Goal: Transaction & Acquisition: Purchase product/service

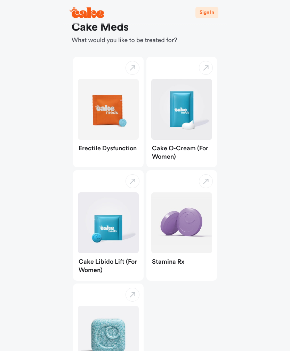
scroll to position [23, 0]
click at [101, 117] on img "button" at bounding box center [108, 109] width 61 height 61
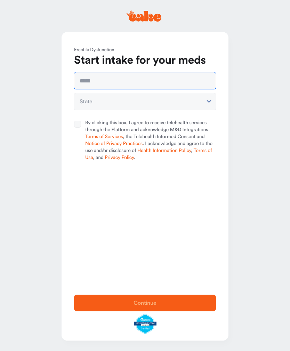
click at [86, 79] on input "text" at bounding box center [145, 80] width 142 height 17
click at [70, 129] on div "**********" at bounding box center [145, 160] width 167 height 256
click at [89, 79] on input "text" at bounding box center [145, 80] width 142 height 17
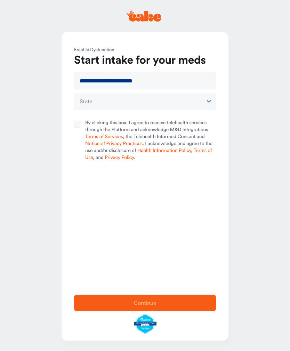
type input "**********"
click at [89, 103] on button "State" at bounding box center [145, 101] width 142 height 17
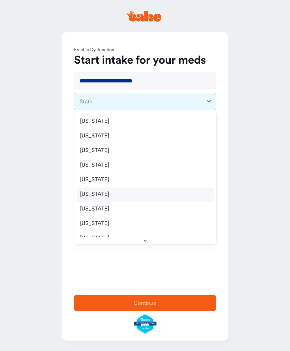
click at [88, 193] on span "[US_STATE]" at bounding box center [94, 194] width 29 height 7
select select "**"
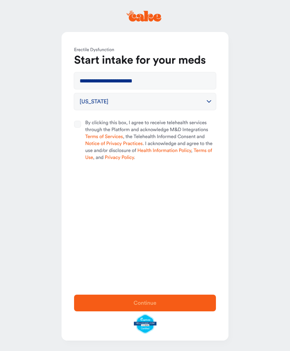
click at [80, 126] on button "By clicking this box, I agree to receive telehealth services through the Platfo…" at bounding box center [77, 124] width 7 height 7
click at [169, 312] on button "Continue" at bounding box center [145, 303] width 142 height 17
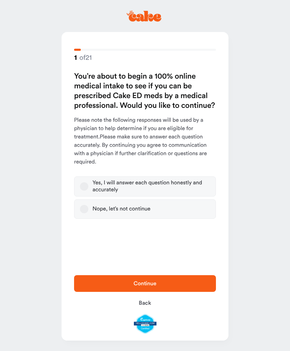
click at [80, 185] on button "Yes, I will answer each question honestly and accurately" at bounding box center [84, 186] width 8 height 8
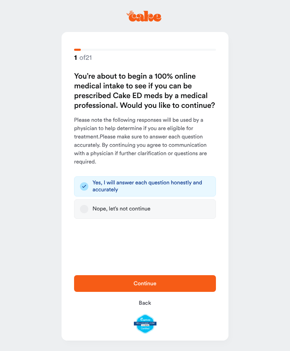
click at [179, 288] on span "Continue" at bounding box center [145, 284] width 120 height 8
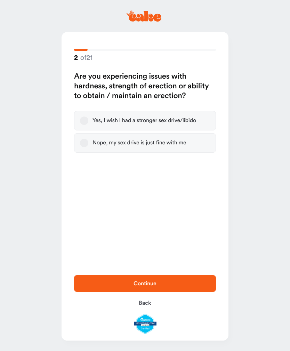
click at [84, 122] on button "Yes, I wish I had a stronger sex drive/libido" at bounding box center [84, 121] width 8 height 8
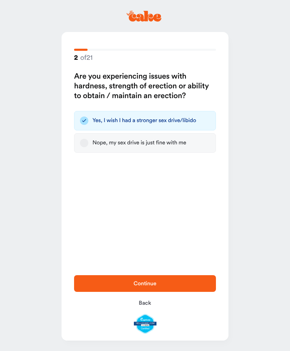
click at [168, 288] on span "Continue" at bounding box center [145, 284] width 120 height 8
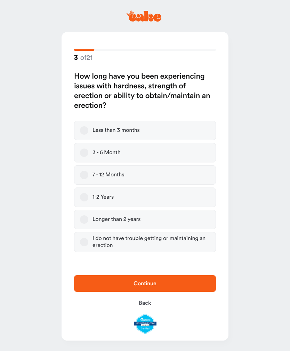
click at [156, 218] on label "Longer than 2 years" at bounding box center [145, 219] width 142 height 19
click at [88, 218] on button "Longer than 2 years" at bounding box center [84, 220] width 8 height 8
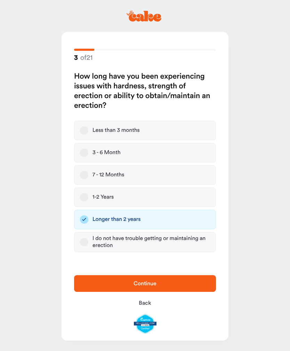
click at [142, 287] on span "Continue" at bounding box center [145, 284] width 23 height 6
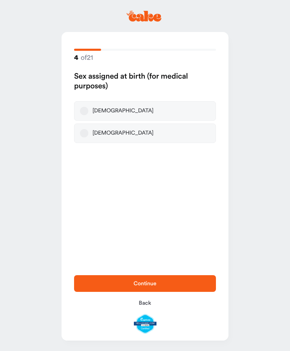
click at [171, 109] on label "[DEMOGRAPHIC_DATA]" at bounding box center [145, 110] width 142 height 19
click at [88, 109] on button "[DEMOGRAPHIC_DATA]" at bounding box center [84, 111] width 8 height 8
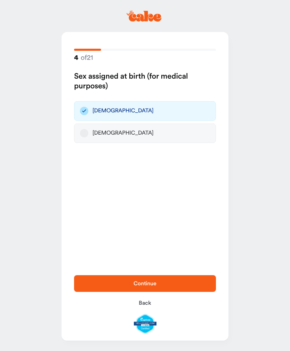
click at [143, 312] on button "Back" at bounding box center [145, 303] width 142 height 17
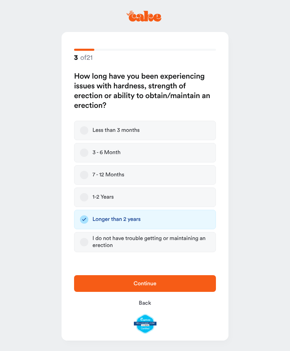
click at [152, 287] on span "Continue" at bounding box center [145, 284] width 23 height 6
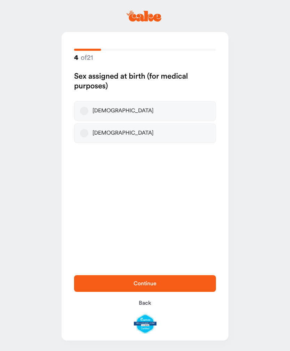
click at [178, 105] on label "[DEMOGRAPHIC_DATA]" at bounding box center [145, 110] width 142 height 19
click at [88, 107] on button "[DEMOGRAPHIC_DATA]" at bounding box center [84, 111] width 8 height 8
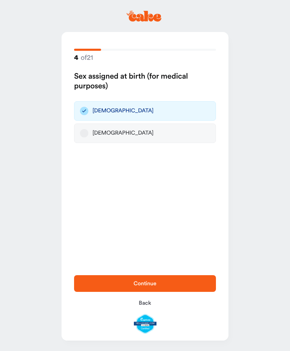
click at [150, 292] on button "Continue" at bounding box center [145, 283] width 142 height 17
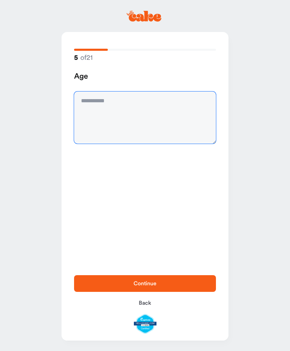
click at [181, 110] on textarea at bounding box center [145, 118] width 142 height 52
type textarea "*"
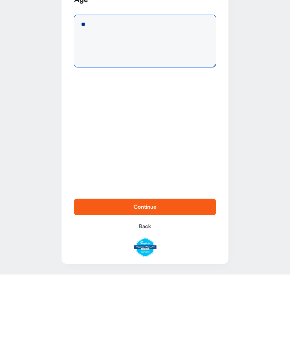
type textarea "**"
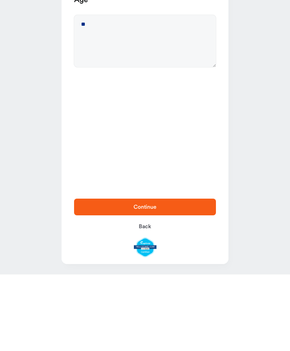
click at [190, 275] on button "Continue" at bounding box center [145, 283] width 142 height 17
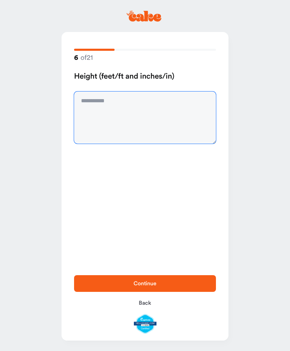
click at [182, 116] on textarea at bounding box center [145, 118] width 142 height 52
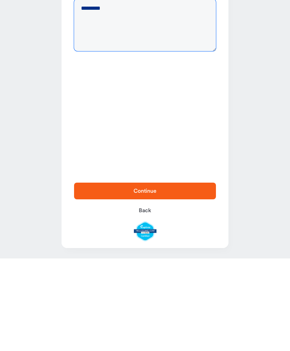
type textarea "*********"
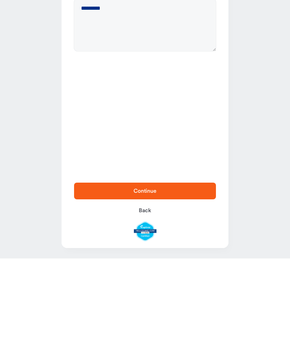
click at [198, 275] on button "Continue" at bounding box center [145, 283] width 142 height 17
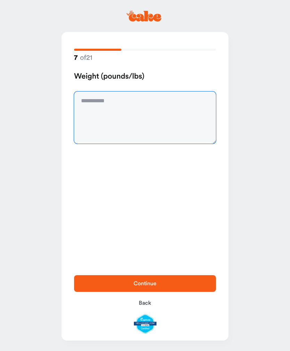
click at [192, 123] on textarea at bounding box center [145, 118] width 142 height 52
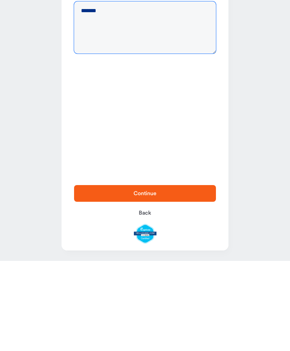
type textarea "*******"
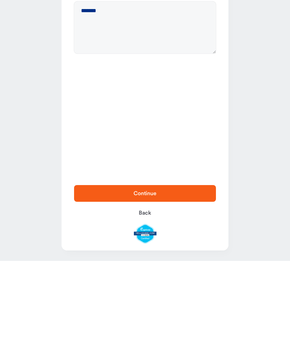
click at [165, 280] on span "Continue" at bounding box center [145, 284] width 120 height 8
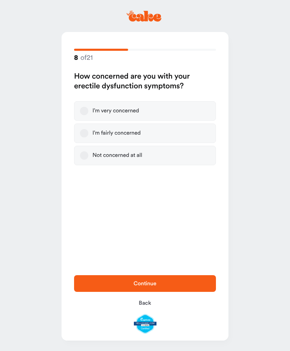
click at [166, 106] on label "I’m very concerned" at bounding box center [145, 110] width 142 height 19
click at [88, 107] on button "I’m very concerned" at bounding box center [84, 111] width 8 height 8
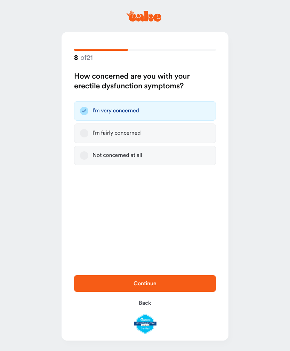
click at [153, 275] on button "Continue" at bounding box center [145, 283] width 142 height 17
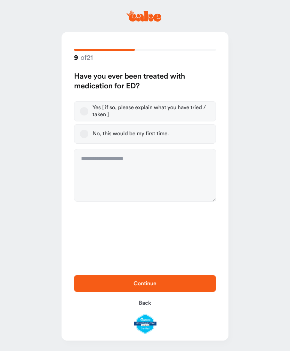
click at [195, 111] on div "Yes [ if so, please explain what you have tried / taken ]" at bounding box center [152, 111] width 118 height 14
click at [88, 111] on button "Yes [ if so, please explain what you have tried / taken ]" at bounding box center [84, 111] width 8 height 8
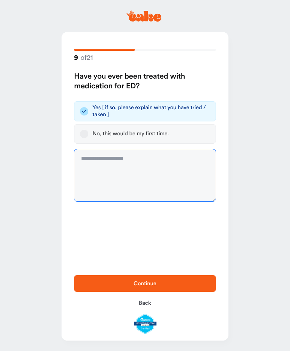
click at [153, 158] on textarea at bounding box center [145, 175] width 142 height 52
type textarea "*"
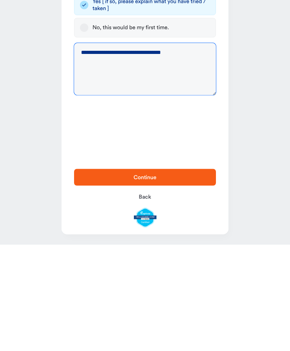
type textarea "**********"
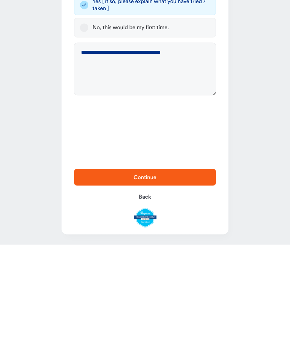
click at [198, 280] on span "Continue" at bounding box center [145, 284] width 120 height 8
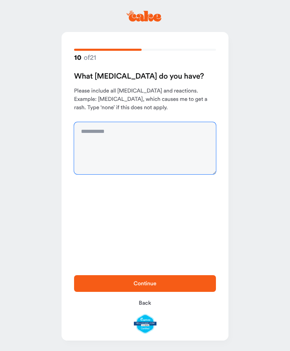
click at [190, 149] on textarea at bounding box center [145, 148] width 142 height 52
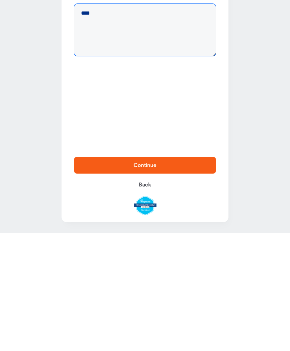
type textarea "****"
click at [201, 280] on span "Continue" at bounding box center [145, 284] width 120 height 8
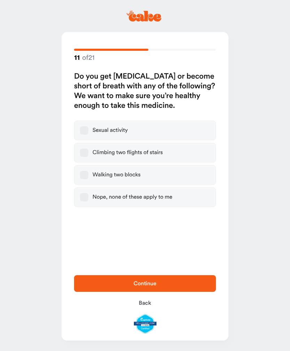
click at [161, 198] on div "Nope, none of these apply to me" at bounding box center [133, 197] width 80 height 7
click at [88, 198] on button "Nope, none of these apply to me" at bounding box center [84, 197] width 8 height 8
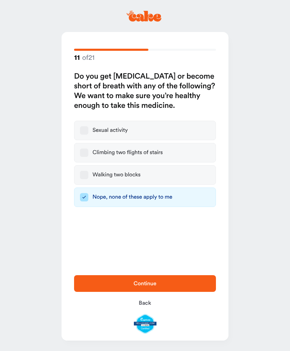
click at [146, 279] on button "Continue" at bounding box center [145, 283] width 142 height 17
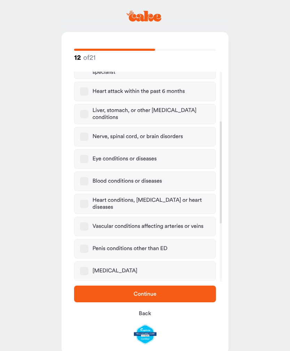
scroll to position [106, 0]
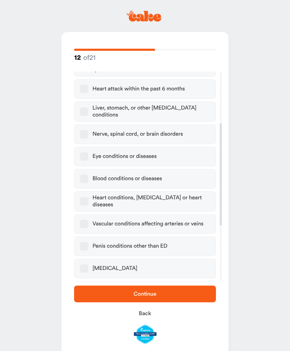
click at [155, 175] on div "Blood conditions or diseases" at bounding box center [128, 178] width 70 height 7
click at [88, 175] on button "Blood conditions or diseases" at bounding box center [84, 179] width 8 height 8
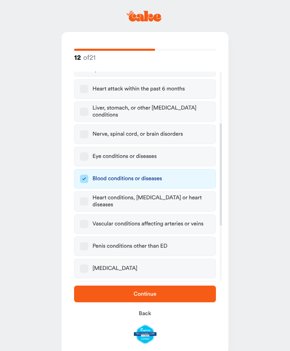
click at [156, 195] on div "Heart conditions, [MEDICAL_DATA] or heart diseases" at bounding box center [152, 202] width 118 height 14
click at [88, 197] on button "Heart conditions, [MEDICAL_DATA] or heart diseases" at bounding box center [84, 201] width 8 height 8
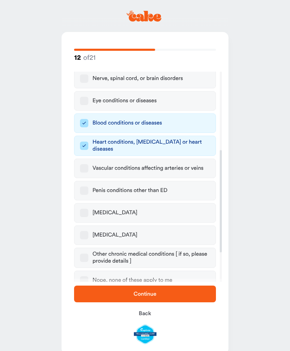
scroll to position [163, 0]
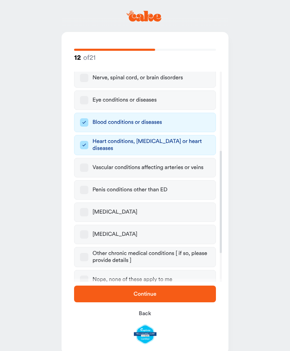
click at [179, 138] on div "Heart conditions, [MEDICAL_DATA] or heart diseases" at bounding box center [152, 145] width 118 height 14
click at [88, 141] on button "Heart conditions, [MEDICAL_DATA] or heart diseases" at bounding box center [84, 145] width 8 height 8
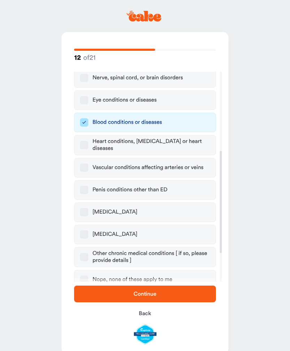
click at [154, 227] on label "[MEDICAL_DATA]" at bounding box center [145, 234] width 142 height 19
click at [88, 230] on button "[MEDICAL_DATA]" at bounding box center [84, 234] width 8 height 8
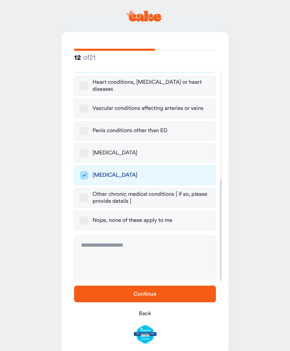
scroll to position [221, 0]
click at [139, 249] on textarea at bounding box center [145, 262] width 142 height 52
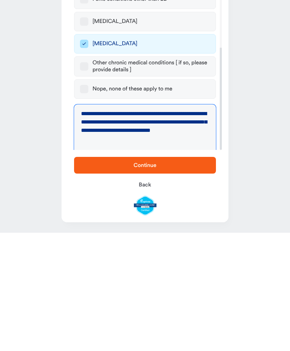
type textarea "**********"
click at [93, 280] on span "Continue" at bounding box center [145, 284] width 120 height 8
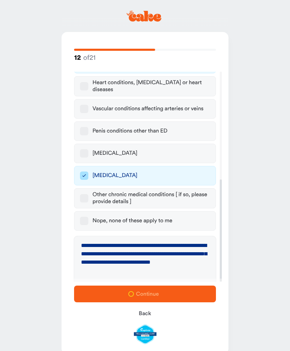
scroll to position [0, 0]
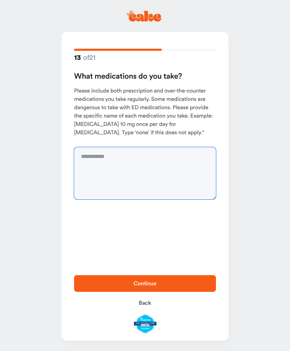
click at [88, 163] on textarea at bounding box center [145, 173] width 142 height 52
click at [193, 158] on textarea "**********" at bounding box center [145, 173] width 142 height 52
click at [127, 155] on textarea "**********" at bounding box center [145, 173] width 142 height 52
click at [128, 157] on textarea "**********" at bounding box center [145, 173] width 142 height 52
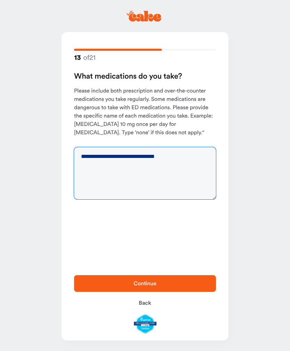
click at [80, 155] on textarea "**********" at bounding box center [145, 173] width 142 height 52
click at [110, 156] on textarea "**********" at bounding box center [145, 173] width 142 height 52
paste textarea "******"
click at [191, 170] on textarea "**********" at bounding box center [145, 173] width 142 height 52
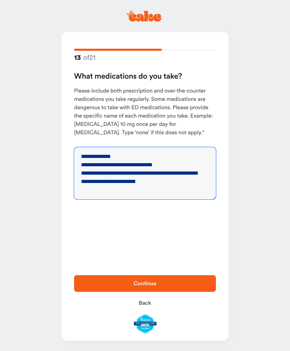
scroll to position [3, 0]
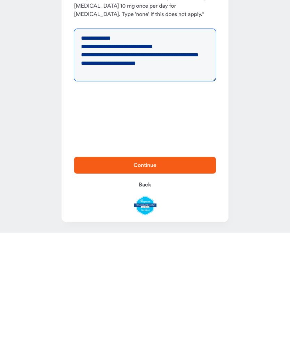
type textarea "**********"
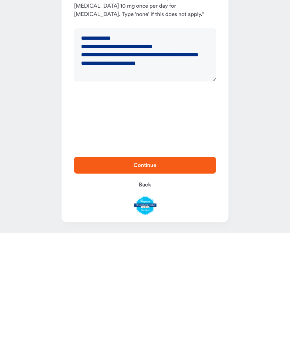
click at [191, 280] on span "Continue" at bounding box center [145, 284] width 120 height 8
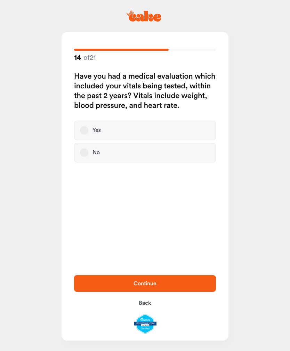
click at [187, 127] on label "Yes" at bounding box center [145, 130] width 142 height 19
click at [88, 127] on button "Yes" at bounding box center [84, 130] width 8 height 8
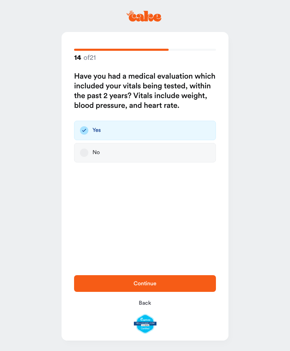
click at [167, 283] on span "Continue" at bounding box center [145, 284] width 120 height 8
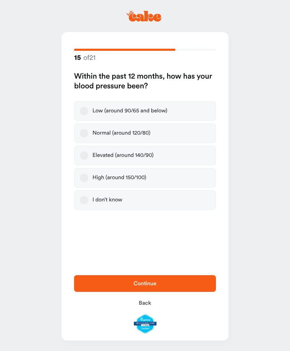
click at [184, 131] on label "Normal (around 120/80)" at bounding box center [145, 133] width 142 height 19
click at [88, 131] on button "Normal (around 120/80)" at bounding box center [84, 133] width 8 height 8
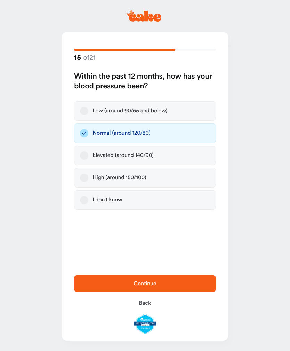
click at [172, 284] on span "Continue" at bounding box center [145, 284] width 120 height 8
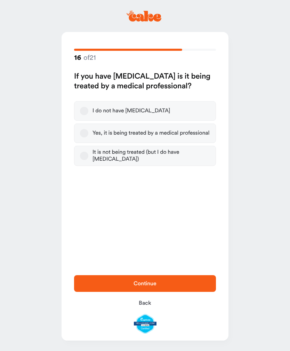
click at [198, 134] on div "Yes, it is being treated by a medical professional" at bounding box center [151, 133] width 117 height 7
click at [88, 134] on button "Yes, it is being treated by a medical professional" at bounding box center [84, 133] width 8 height 8
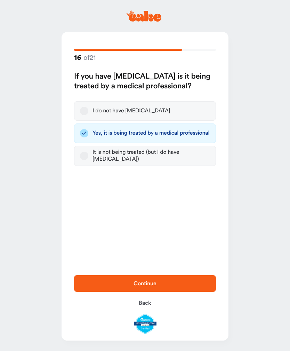
click at [181, 282] on span "Continue" at bounding box center [145, 284] width 120 height 8
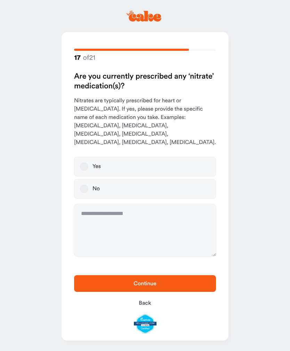
click at [189, 181] on label "No" at bounding box center [145, 188] width 142 height 19
click at [88, 185] on button "No" at bounding box center [84, 189] width 8 height 8
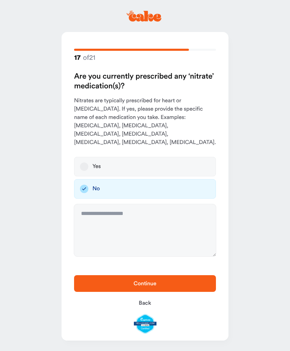
click at [176, 286] on span "Continue" at bounding box center [145, 284] width 120 height 8
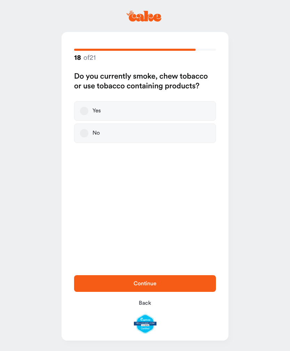
click at [193, 138] on label "No" at bounding box center [145, 133] width 142 height 19
click at [88, 138] on button "No" at bounding box center [84, 133] width 8 height 8
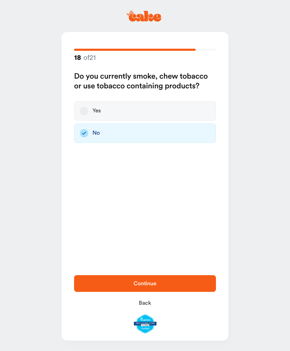
click at [181, 285] on span "Continue" at bounding box center [145, 284] width 120 height 8
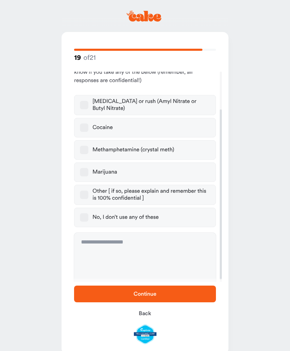
scroll to position [46, 0]
click at [164, 218] on label "No, I don’t use any of these" at bounding box center [145, 217] width 142 height 19
click at [88, 218] on button "No, I don’t use any of these" at bounding box center [84, 218] width 8 height 8
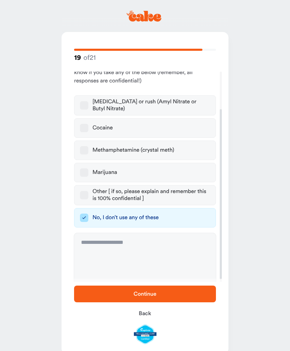
click at [168, 293] on span "Continue" at bounding box center [145, 294] width 120 height 8
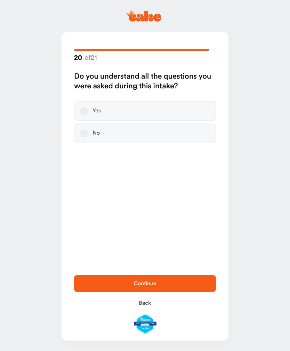
click at [189, 111] on label "Yes" at bounding box center [145, 110] width 142 height 19
click at [88, 111] on button "Yes" at bounding box center [84, 111] width 8 height 8
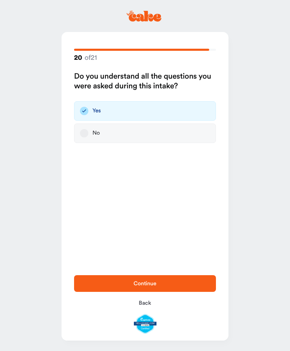
click at [170, 283] on span "Continue" at bounding box center [145, 284] width 120 height 8
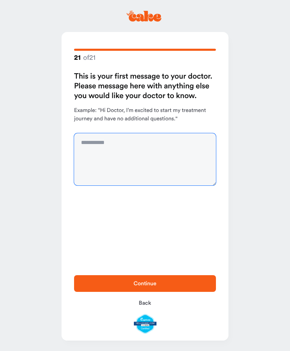
click at [161, 149] on textarea at bounding box center [145, 159] width 142 height 52
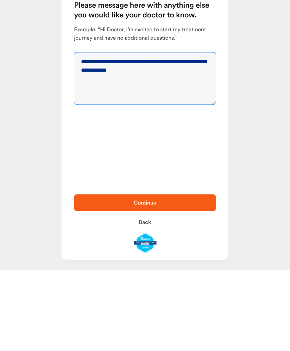
type textarea "**********"
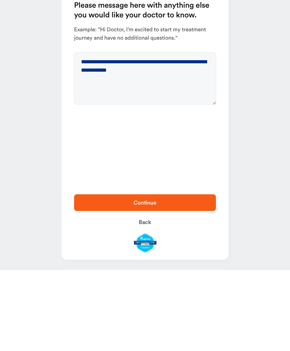
click at [196, 280] on span "Continue" at bounding box center [145, 284] width 120 height 8
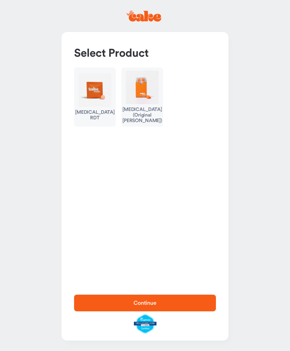
click at [94, 104] on img "button" at bounding box center [95, 89] width 33 height 33
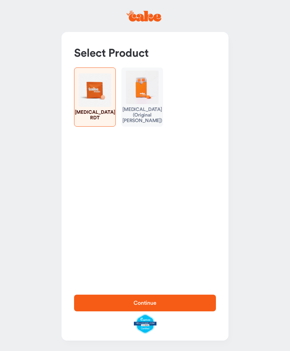
click at [91, 106] on img "button" at bounding box center [95, 89] width 33 height 33
click at [137, 122] on div "[MEDICAL_DATA] (Original [PERSON_NAME])" at bounding box center [143, 115] width 40 height 17
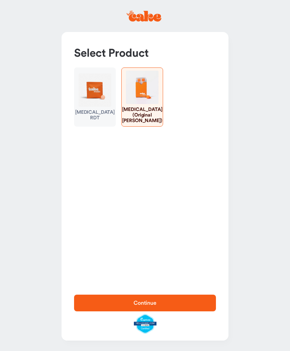
click at [199, 303] on span "Continue" at bounding box center [145, 303] width 120 height 8
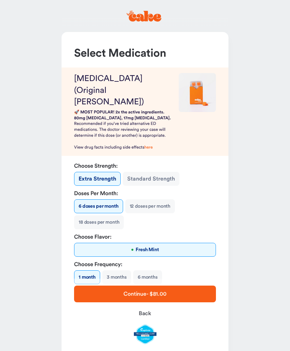
click at [154, 271] on button "6 months" at bounding box center [147, 278] width 29 height 14
click at [86, 271] on button "1 month" at bounding box center [87, 278] width 26 height 14
click at [91, 216] on button "18 doses per month" at bounding box center [99, 223] width 50 height 14
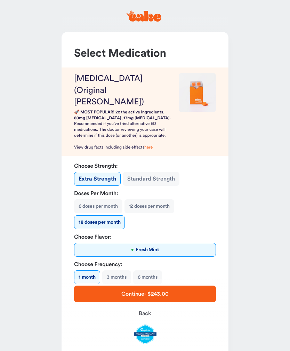
click at [93, 199] on button "6 doses per month" at bounding box center [98, 206] width 48 height 14
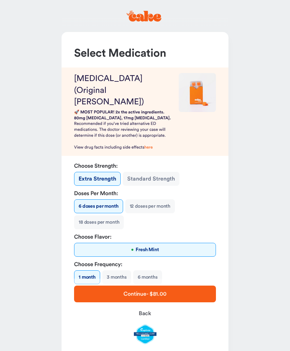
click at [141, 172] on button "Standard Strength" at bounding box center [151, 179] width 57 height 14
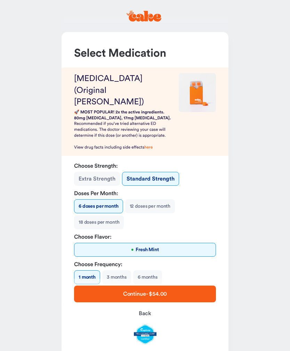
click at [94, 172] on button "Extra Strength" at bounding box center [97, 179] width 46 height 14
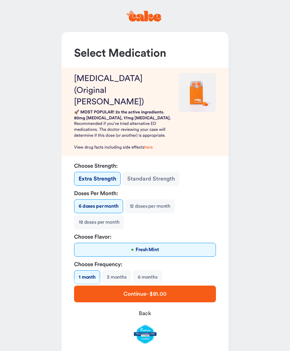
click at [115, 271] on button "3 months" at bounding box center [116, 278] width 29 height 14
click at [86, 271] on button "1 month" at bounding box center [87, 278] width 26 height 14
click at [168, 292] on span "Continue - $81.00" at bounding box center [145, 294] width 120 height 8
